Goal: Information Seeking & Learning: Find specific fact

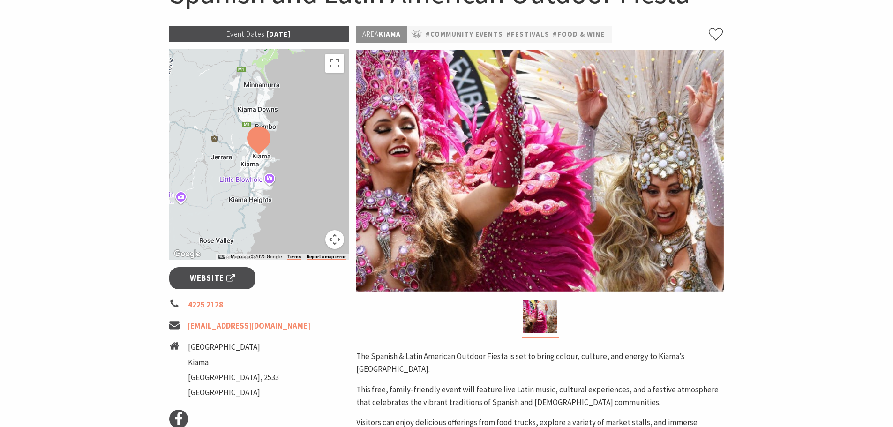
scroll to position [141, 0]
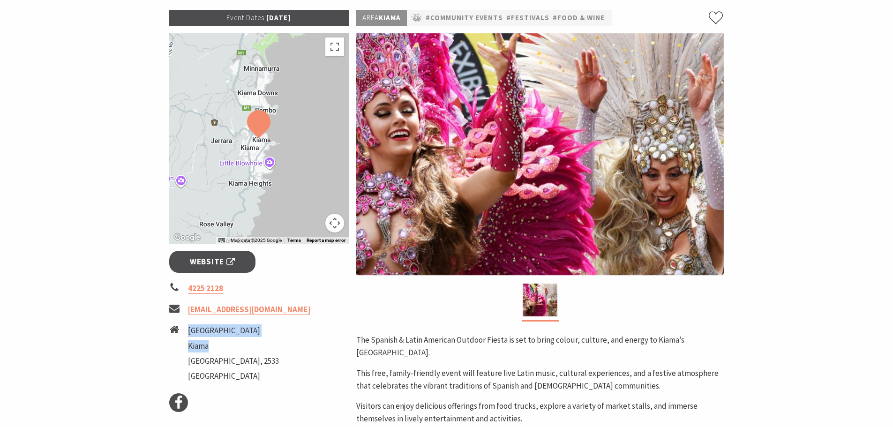
drag, startPoint x: 210, startPoint y: 349, endPoint x: 189, endPoint y: 327, distance: 29.8
click at [189, 327] on ul "[STREET_ADDRESS]" at bounding box center [233, 354] width 91 height 60
copy ul "[GEOGRAPHIC_DATA]"
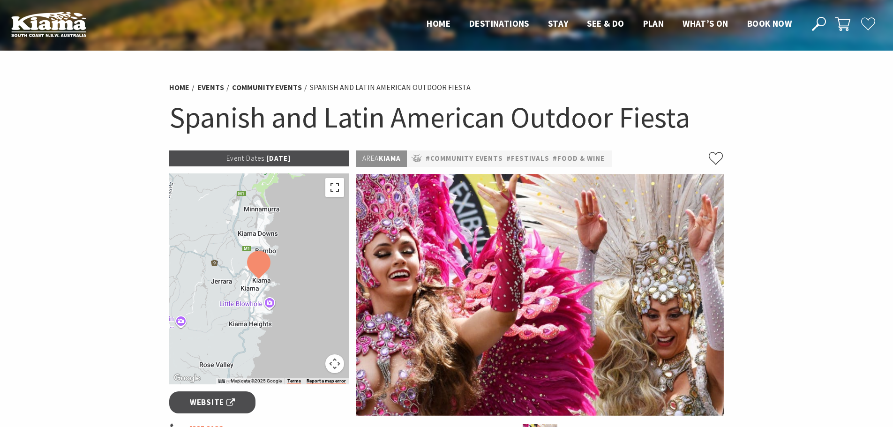
drag, startPoint x: 338, startPoint y: 184, endPoint x: 338, endPoint y: 241, distance: 56.7
click at [338, 184] on button "Toggle fullscreen view" at bounding box center [334, 187] width 19 height 19
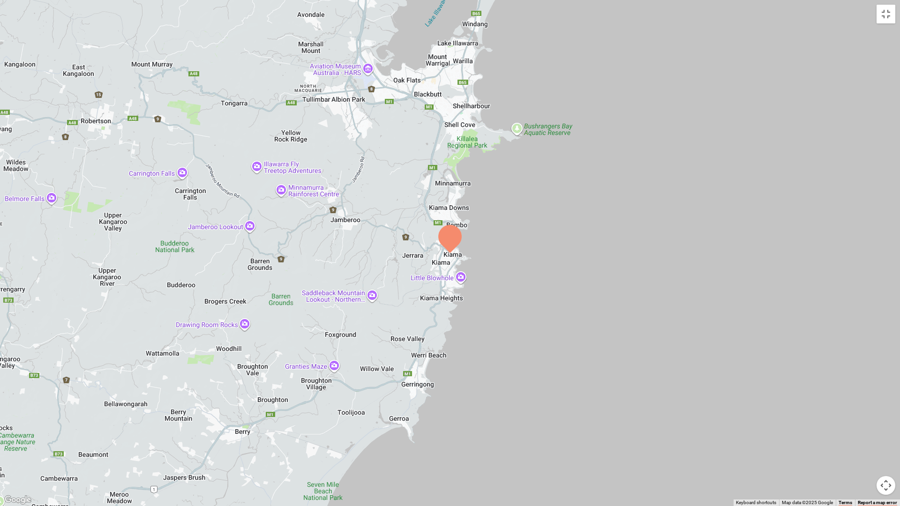
click at [439, 251] on img at bounding box center [449, 239] width 23 height 28
click at [469, 246] on div at bounding box center [450, 253] width 900 height 506
click at [886, 11] on button "Toggle fullscreen view" at bounding box center [886, 14] width 19 height 19
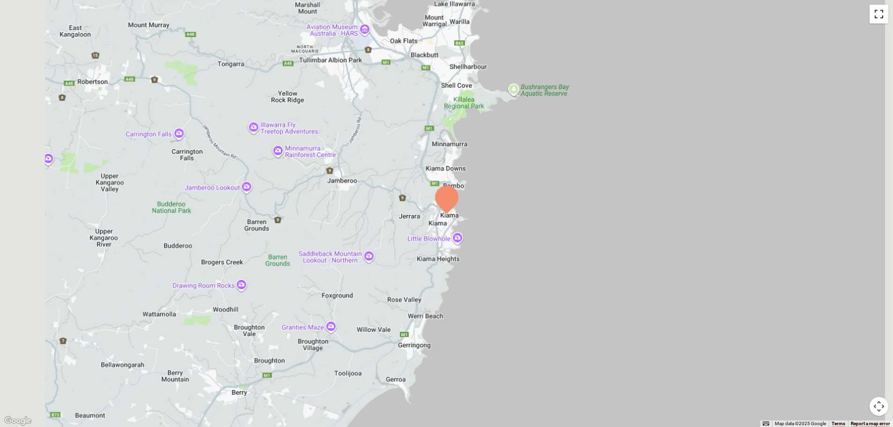
scroll to position [234, 0]
